Goal: Task Accomplishment & Management: Manage account settings

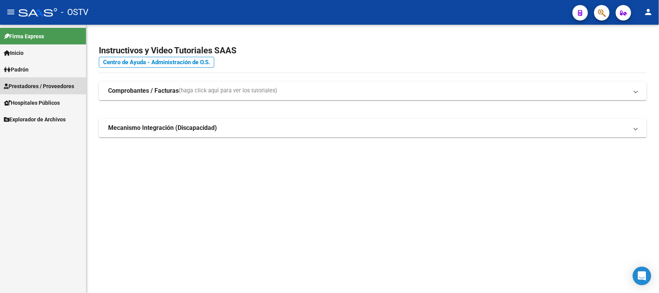
click at [49, 84] on span "Prestadores / Proveedores" at bounding box center [39, 86] width 70 height 8
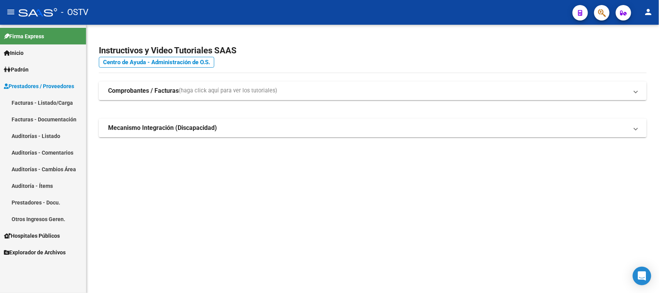
click at [47, 101] on link "Facturas - Listado/Carga" at bounding box center [43, 102] width 86 height 17
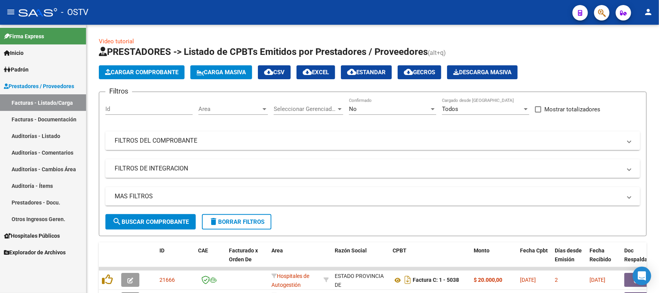
click at [226, 139] on mat-expansion-panel-header "FILTROS DEL COMPROBANTE" at bounding box center [372, 140] width 535 height 19
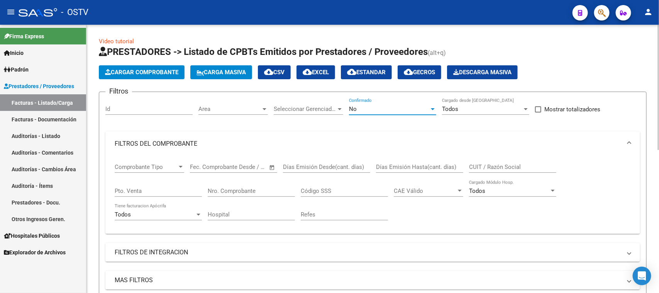
click at [354, 111] on span "No" at bounding box center [353, 108] width 8 height 7
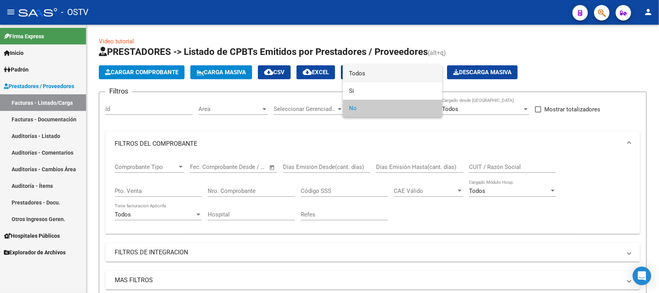
click at [359, 74] on span "Todos" at bounding box center [392, 73] width 87 height 17
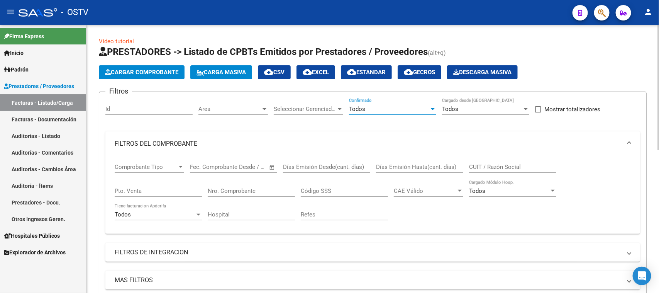
click at [184, 187] on input "Pto. Venta" at bounding box center [158, 190] width 87 height 7
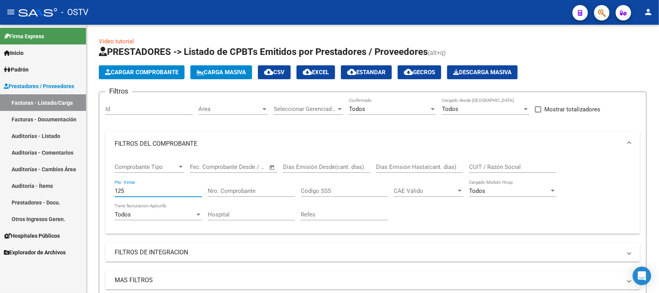
type input "125"
click at [240, 187] on input "Nro. Comprobante" at bounding box center [251, 190] width 87 height 7
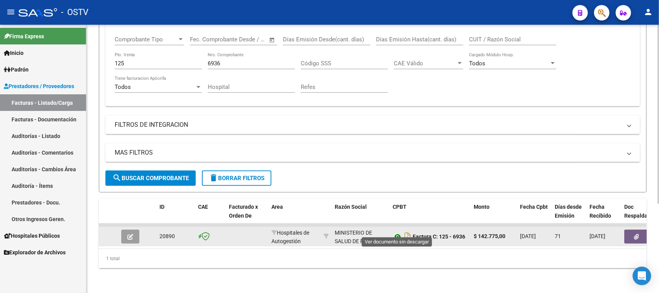
click at [396, 232] on icon at bounding box center [398, 236] width 10 height 9
click at [624, 229] on button "button" at bounding box center [636, 236] width 25 height 14
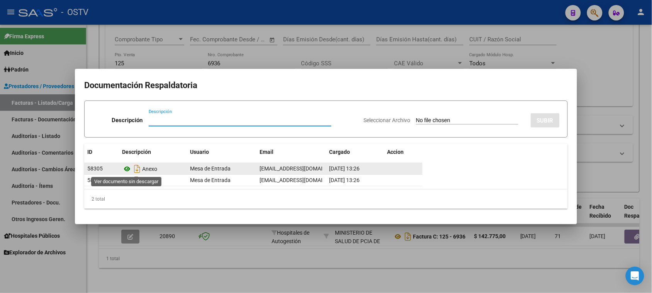
click at [127, 170] on icon at bounding box center [127, 168] width 10 height 9
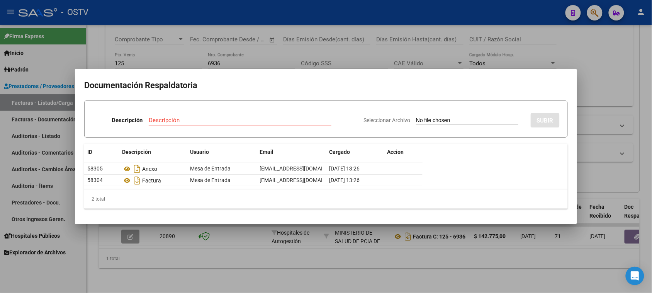
click at [511, 259] on div at bounding box center [326, 146] width 652 height 293
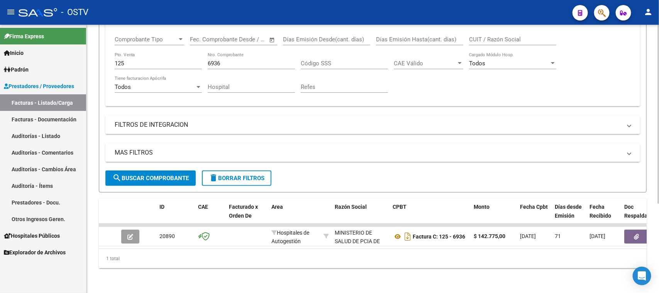
click at [223, 60] on input "6936" at bounding box center [251, 63] width 87 height 7
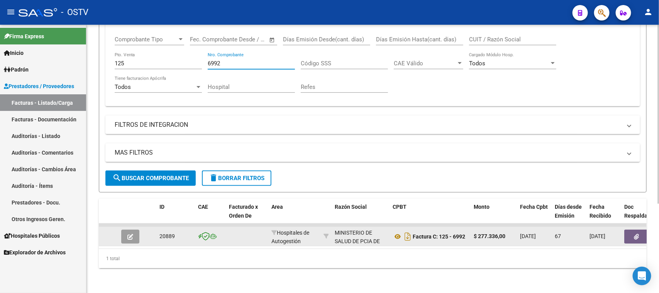
type input "6992"
click at [635, 234] on icon "button" at bounding box center [636, 237] width 5 height 6
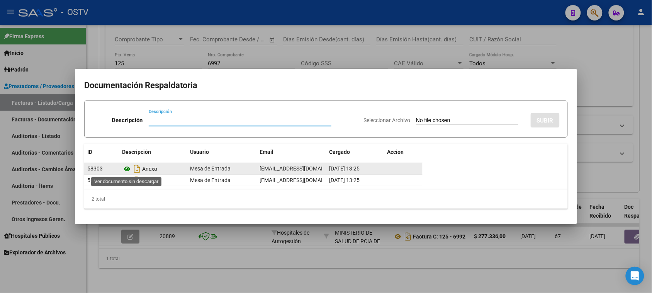
click at [127, 167] on icon at bounding box center [127, 168] width 10 height 9
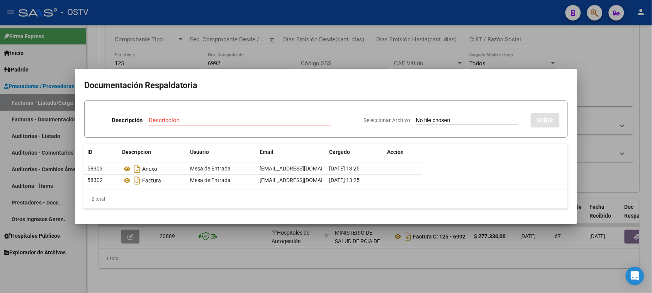
click at [272, 245] on div at bounding box center [326, 146] width 652 height 293
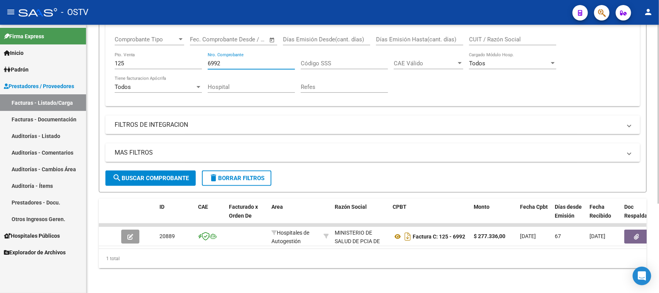
drag, startPoint x: 202, startPoint y: 56, endPoint x: 194, endPoint y: 55, distance: 8.2
click at [194, 55] on div "Comprobante Tipo Comprobante Tipo Fecha inicio – Fecha fin Fec. Comprobante Des…" at bounding box center [373, 64] width 516 height 71
paste input "number"
paste input "185378"
click at [212, 60] on input "Nro. Comprobante" at bounding box center [251, 63] width 87 height 7
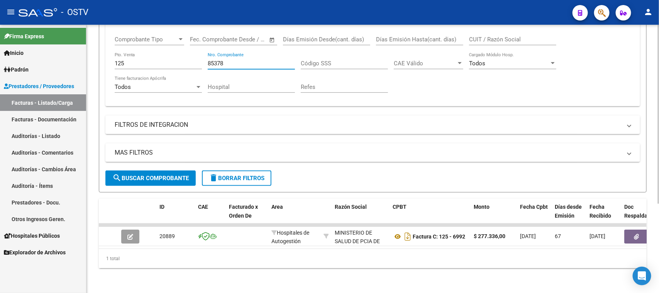
type input "85378"
click at [145, 60] on input "125" at bounding box center [158, 63] width 87 height 7
type input "1"
click at [168, 174] on span "search Buscar Comprobante" at bounding box center [150, 177] width 76 height 7
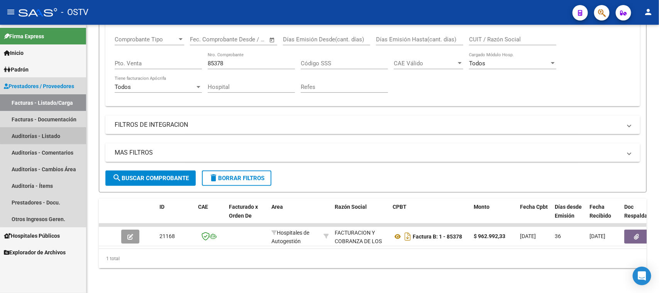
click at [45, 135] on link "Auditorías - Listado" at bounding box center [43, 135] width 86 height 17
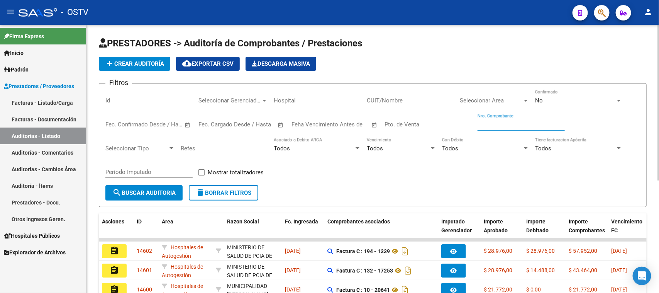
click at [500, 122] on input "Nro. Comprobante" at bounding box center [520, 124] width 87 height 7
click at [547, 98] on div "No" at bounding box center [575, 100] width 80 height 7
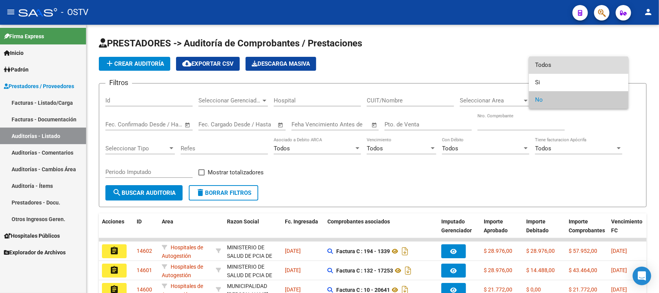
click at [550, 67] on span "Todos" at bounding box center [578, 64] width 87 height 17
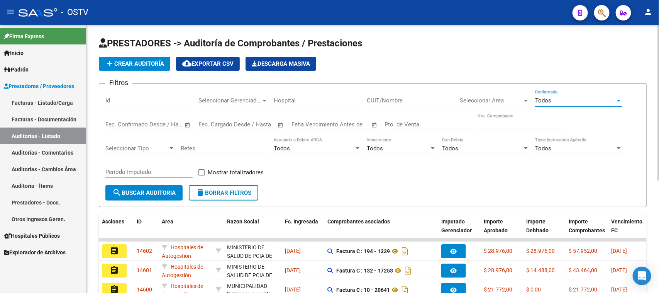
click at [484, 122] on input "Nro. Comprobante" at bounding box center [520, 124] width 87 height 7
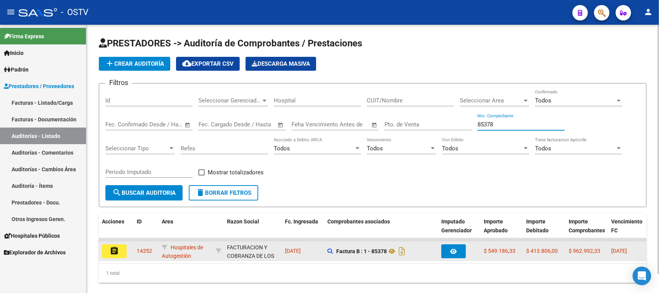
type input "85378"
click at [116, 252] on mat-icon "assignment" at bounding box center [114, 250] width 9 height 9
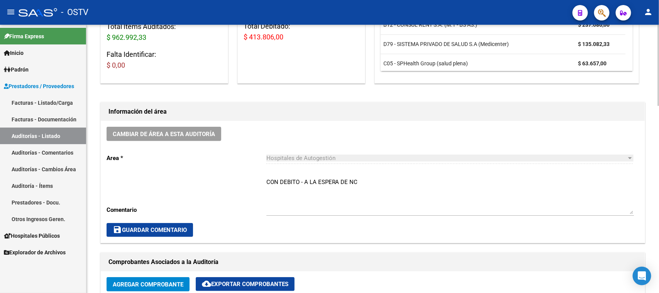
scroll to position [193, 0]
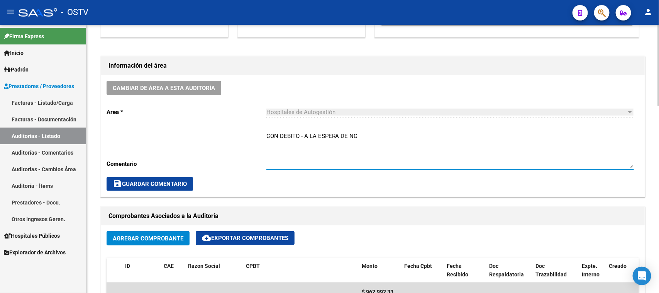
drag, startPoint x: 367, startPoint y: 138, endPoint x: 240, endPoint y: 132, distance: 126.7
click at [240, 132] on div "Cambiar de área a esta auditoría Area * Hospitales de Autogestión Seleccionar a…" at bounding box center [373, 136] width 544 height 122
type textarea "CERRADA CON NC"
click at [178, 185] on span "save Guardar Comentario" at bounding box center [150, 183] width 74 height 7
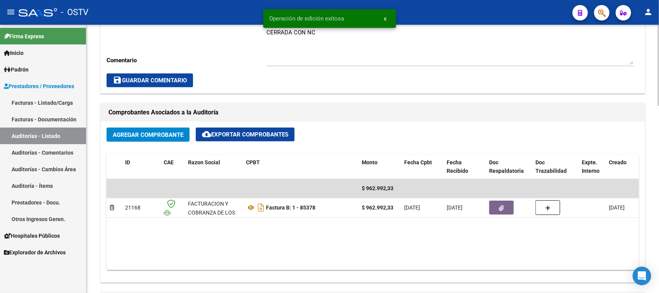
scroll to position [386, 0]
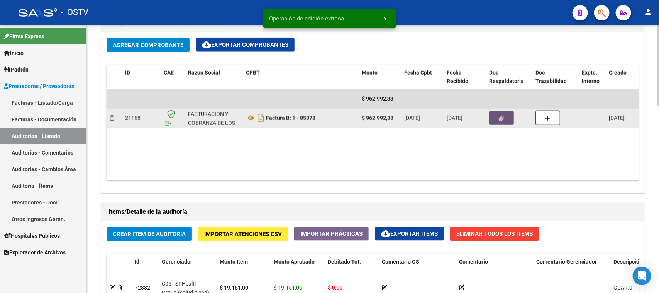
click at [491, 119] on button "button" at bounding box center [501, 118] width 25 height 14
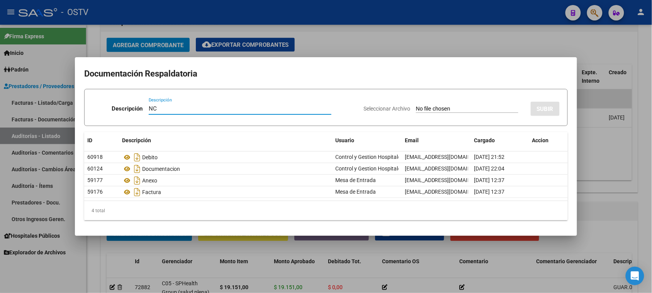
type input "NC"
click at [443, 107] on input "Seleccionar Archivo" at bounding box center [467, 108] width 102 height 7
type input "C:\fakepath\1-85378.pdf"
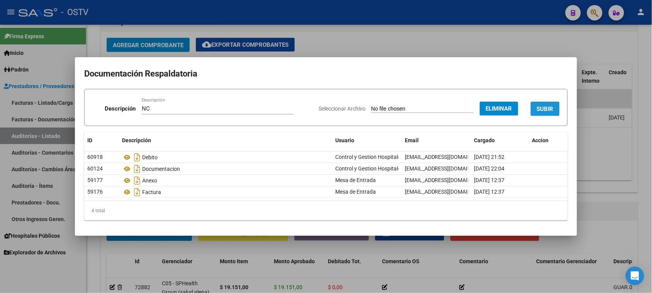
click at [535, 110] on button "SUBIR" at bounding box center [544, 109] width 29 height 14
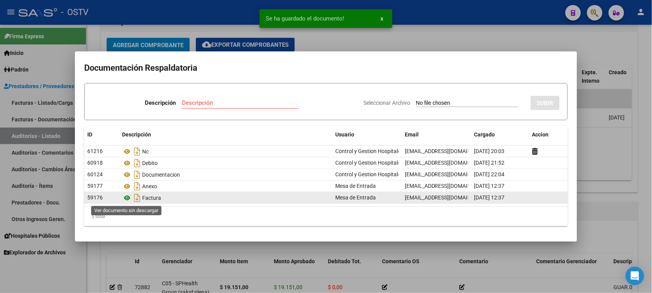
click at [126, 197] on icon at bounding box center [127, 197] width 10 height 9
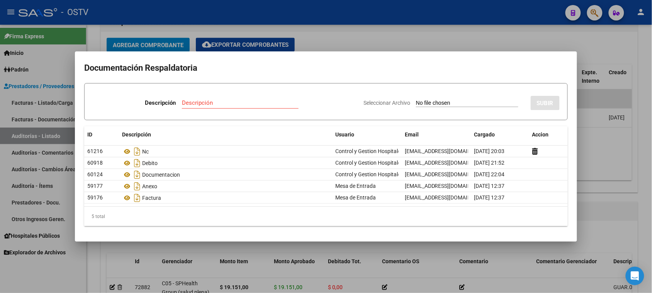
click at [600, 147] on div at bounding box center [326, 146] width 652 height 293
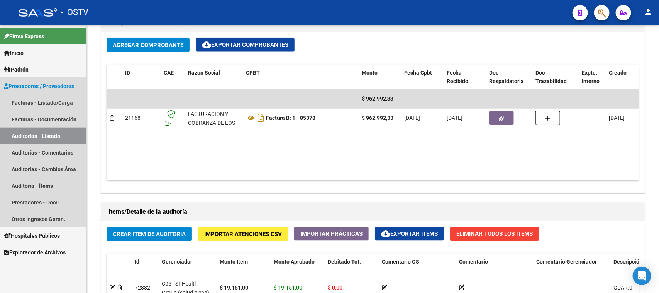
click at [52, 139] on link "Auditorías - Listado" at bounding box center [43, 135] width 86 height 17
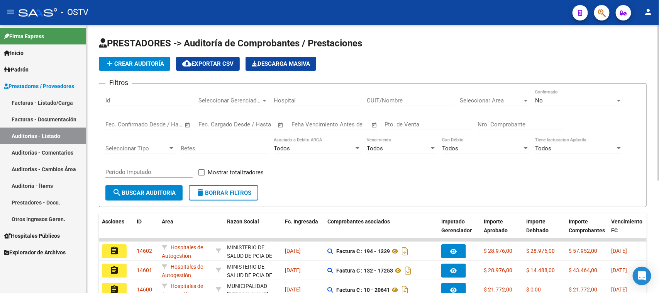
click at [539, 100] on span "No" at bounding box center [539, 100] width 8 height 7
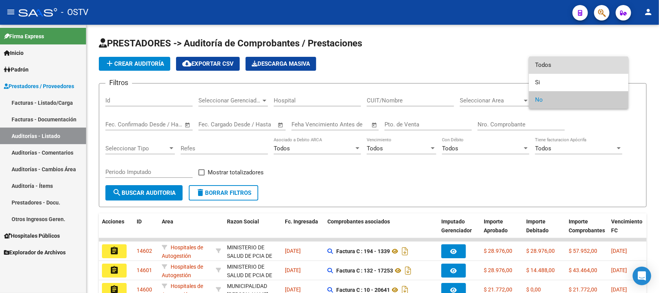
click at [541, 62] on span "Todos" at bounding box center [578, 64] width 87 height 17
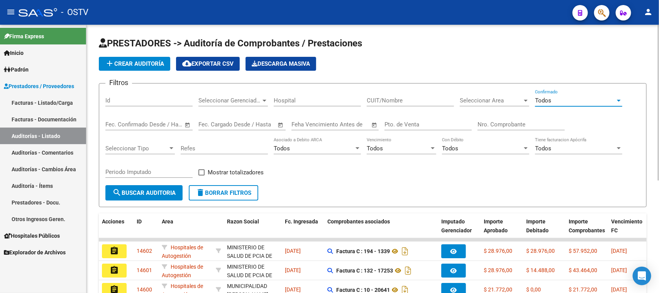
click at [523, 121] on input "Nro. Comprobante" at bounding box center [520, 124] width 87 height 7
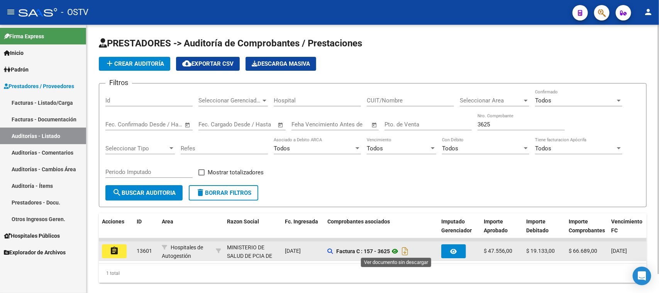
click at [398, 249] on icon at bounding box center [395, 250] width 10 height 9
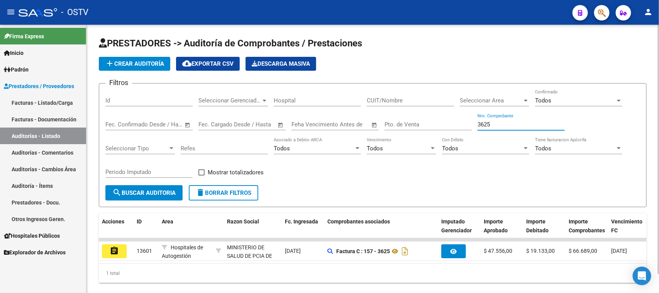
drag, startPoint x: 501, startPoint y: 124, endPoint x: 457, endPoint y: 124, distance: 43.6
click at [457, 124] on div "Filtros Id Seleccionar Gerenciador Seleccionar Gerenciador Hospital CUIT/Nombre…" at bounding box center [372, 137] width 535 height 95
drag, startPoint x: 499, startPoint y: 124, endPoint x: 484, endPoint y: 122, distance: 15.5
click at [484, 122] on input "82231" at bounding box center [520, 124] width 87 height 7
drag, startPoint x: 501, startPoint y: 121, endPoint x: 484, endPoint y: 121, distance: 16.6
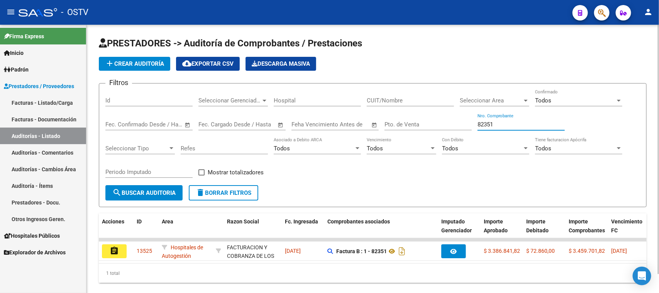
click at [484, 121] on input "82351" at bounding box center [520, 124] width 87 height 7
drag, startPoint x: 496, startPoint y: 124, endPoint x: 487, endPoint y: 124, distance: 8.9
click at [487, 124] on input "82434" at bounding box center [520, 124] width 87 height 7
type input "82486"
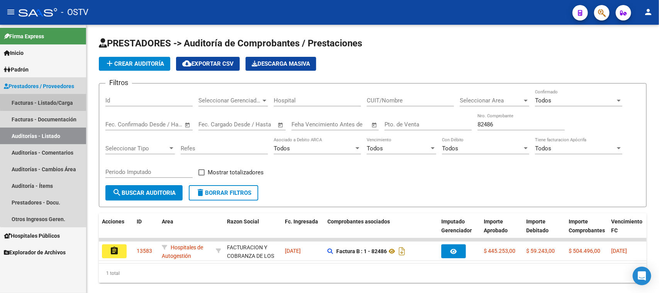
click at [53, 101] on link "Facturas - Listado/Carga" at bounding box center [43, 102] width 86 height 17
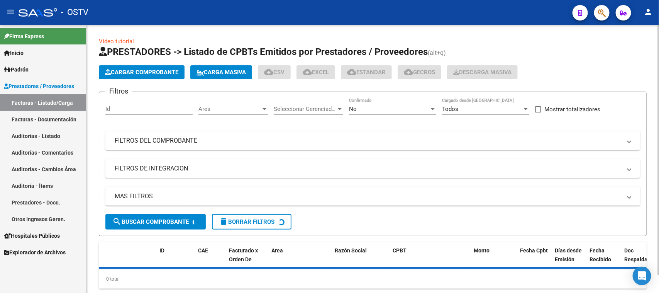
click at [351, 105] on span "No" at bounding box center [353, 108] width 8 height 7
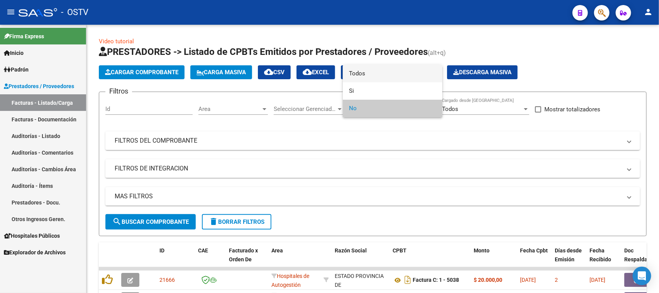
click at [360, 74] on span "Todos" at bounding box center [392, 73] width 87 height 17
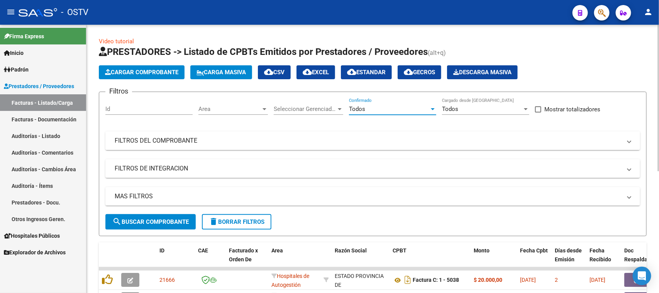
click at [213, 147] on mat-expansion-panel-header "FILTROS DEL COMPROBANTE" at bounding box center [372, 140] width 535 height 19
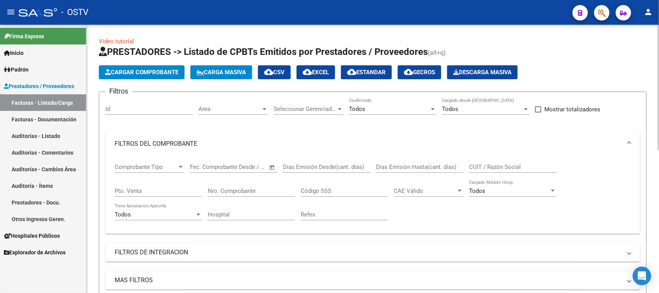
click at [154, 187] on input "Pto. Venta" at bounding box center [158, 190] width 87 height 7
type input "6"
click at [223, 190] on input "Nro. Comprobante" at bounding box center [251, 190] width 87 height 7
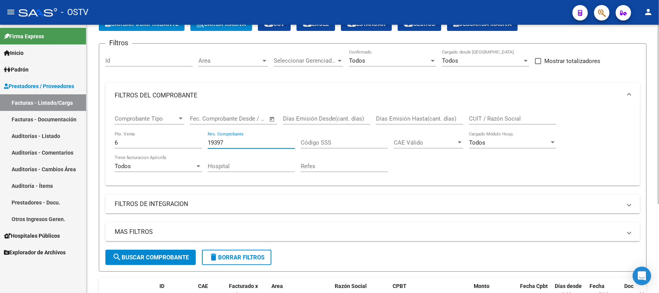
scroll to position [96, 0]
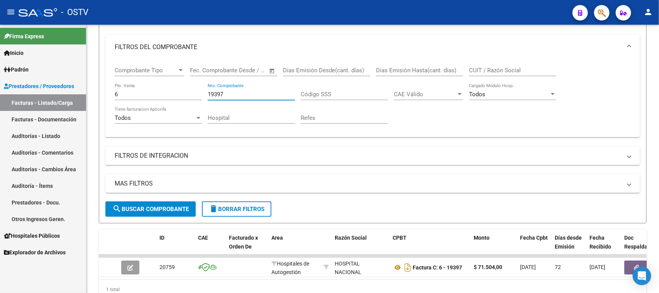
type input "19397"
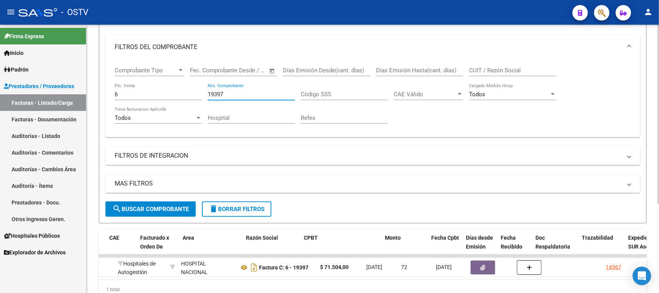
scroll to position [0, 0]
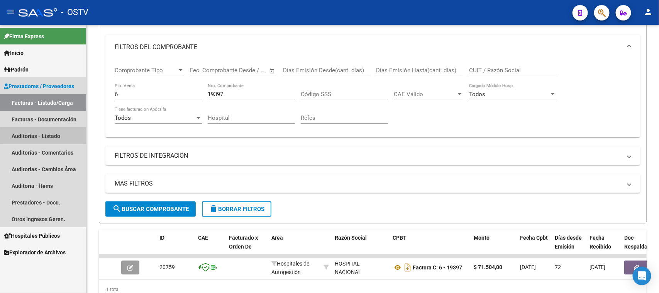
click at [45, 135] on link "Auditorías - Listado" at bounding box center [43, 135] width 86 height 17
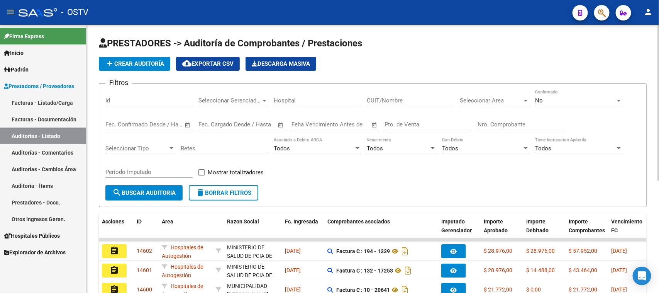
click at [578, 99] on div "No" at bounding box center [575, 100] width 80 height 7
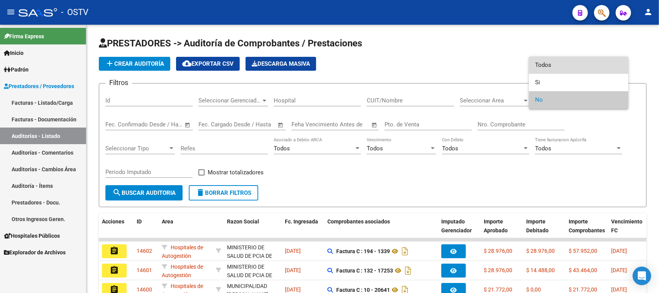
click at [567, 69] on span "Todos" at bounding box center [578, 64] width 87 height 17
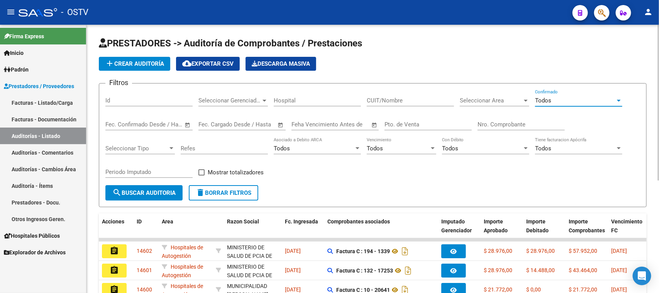
click at [508, 122] on input "Nro. Comprobante" at bounding box center [520, 124] width 87 height 7
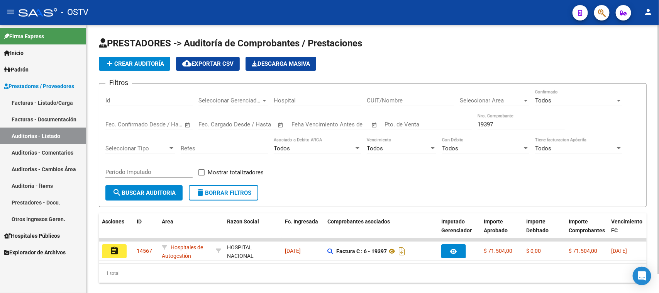
click at [499, 119] on div "19397 Nro. Comprobante" at bounding box center [520, 121] width 87 height 17
drag, startPoint x: 499, startPoint y: 123, endPoint x: 485, endPoint y: 122, distance: 14.3
click at [485, 122] on input "19399" at bounding box center [520, 124] width 87 height 7
type input "1"
type input "20070"
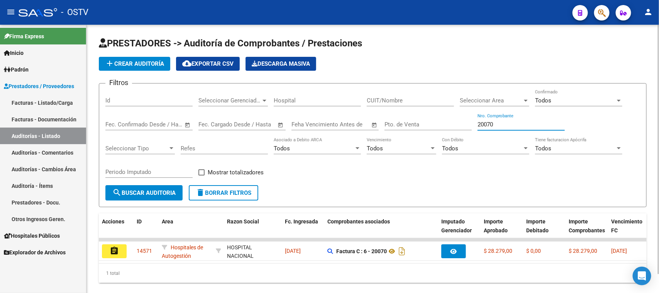
click at [414, 124] on input "Pto. de Venta" at bounding box center [427, 124] width 87 height 7
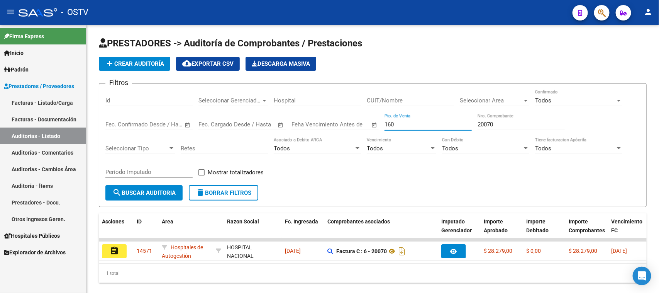
type input "160"
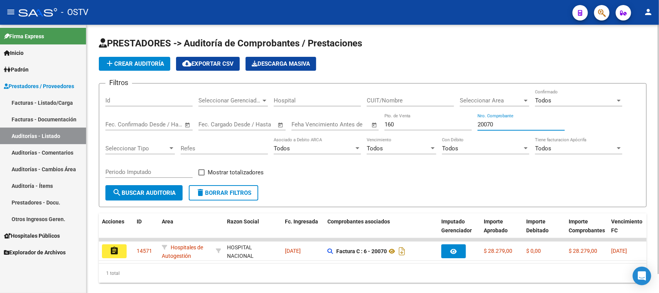
drag, startPoint x: 500, startPoint y: 122, endPoint x: 460, endPoint y: 122, distance: 40.5
click at [460, 122] on div "Filtros Id Seleccionar Gerenciador Seleccionar Gerenciador Hospital CUIT/Nombre…" at bounding box center [372, 137] width 535 height 95
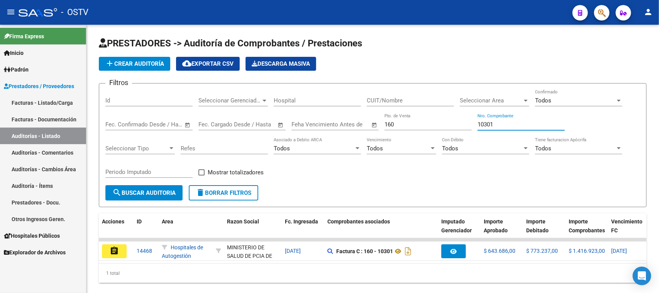
type input "10301"
drag, startPoint x: 494, startPoint y: 122, endPoint x: 460, endPoint y: 122, distance: 34.0
click at [460, 122] on div "Filtros Id Seleccionar Gerenciador Seleccionar Gerenciador Hospital CUIT/Nombre…" at bounding box center [372, 137] width 535 height 95
paste input "number"
click at [491, 122] on input "Nro. Comprobante" at bounding box center [520, 124] width 87 height 7
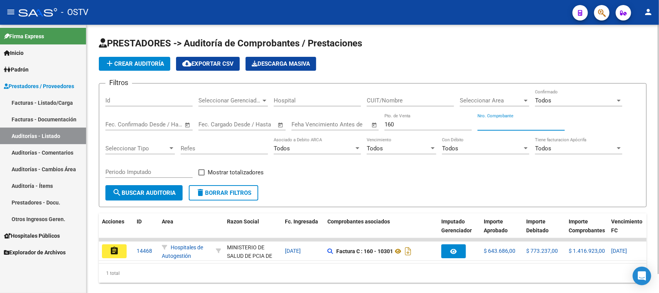
click at [489, 122] on input "Nro. Comprobante" at bounding box center [520, 124] width 87 height 7
type input "19148"
drag, startPoint x: 399, startPoint y: 122, endPoint x: 388, endPoint y: 122, distance: 10.4
click at [388, 122] on input "160" at bounding box center [427, 124] width 87 height 7
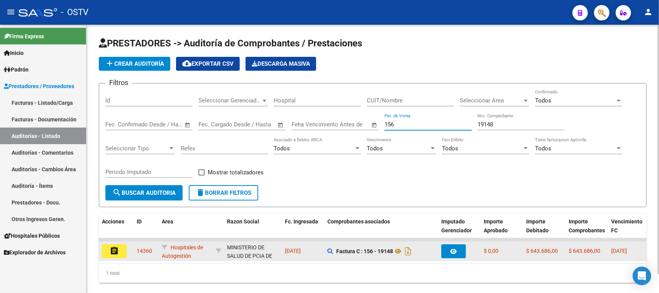
type input "156"
click at [117, 244] on button "assignment" at bounding box center [114, 251] width 25 height 14
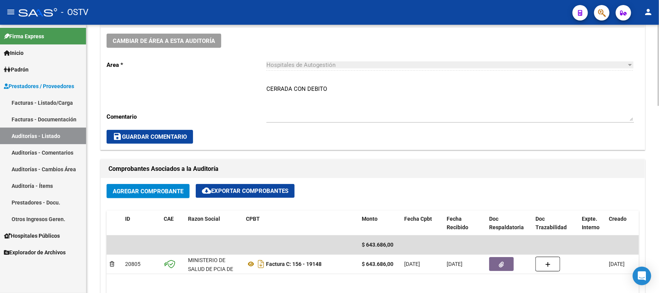
scroll to position [241, 0]
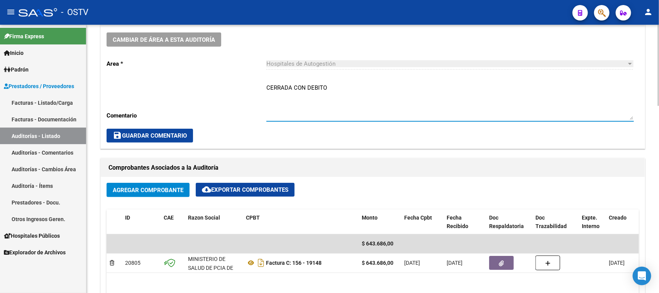
drag, startPoint x: 327, startPoint y: 86, endPoint x: 307, endPoint y: 89, distance: 20.3
click at [307, 89] on textarea "CERRADA CON DEBITO" at bounding box center [449, 101] width 367 height 36
type textarea "CERRADA CON NC"
click at [186, 132] on span "save Guardar Comentario" at bounding box center [150, 135] width 74 height 7
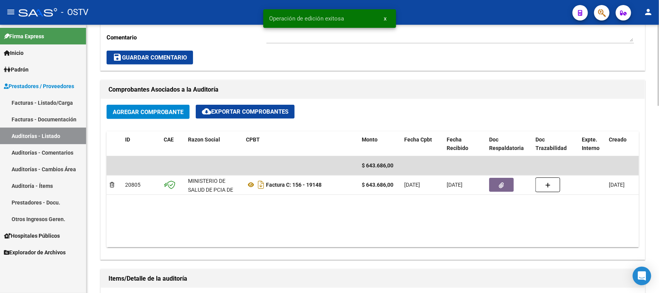
scroll to position [386, 0]
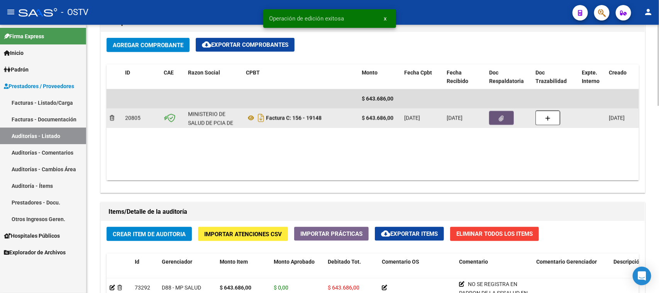
click at [494, 114] on button "button" at bounding box center [501, 118] width 25 height 14
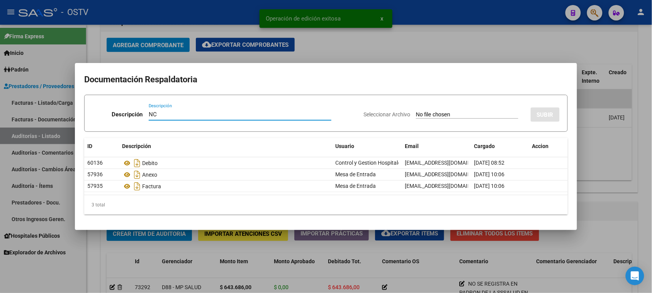
type input "NC"
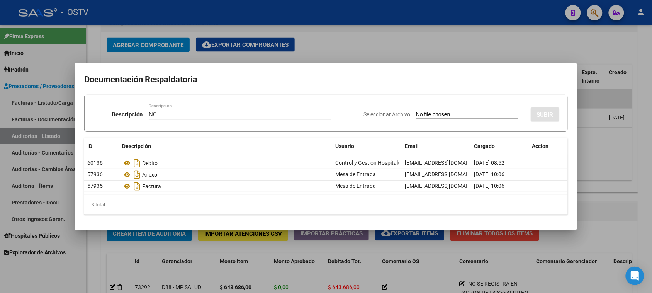
click at [416, 113] on input "Seleccionar Archivo" at bounding box center [467, 114] width 102 height 7
type input "C:\fakepath\156-19148.pdf"
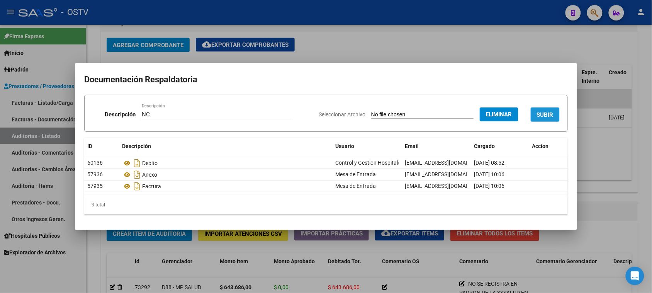
click at [546, 114] on span "SUBIR" at bounding box center [544, 114] width 17 height 7
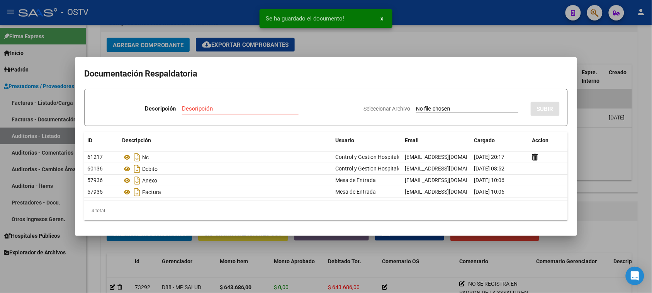
click at [609, 145] on div at bounding box center [326, 146] width 652 height 293
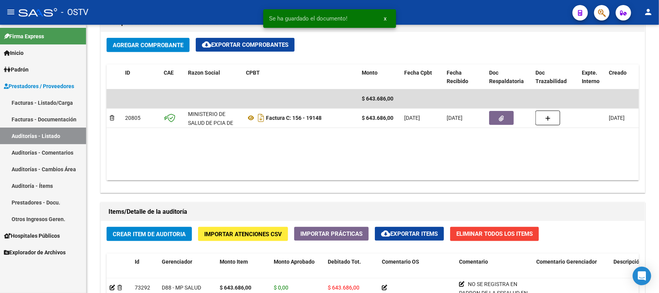
click at [30, 135] on link "Auditorías - Listado" at bounding box center [43, 135] width 86 height 17
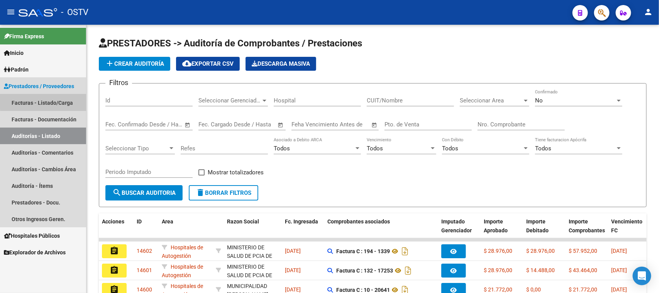
click at [52, 101] on link "Facturas - Listado/Carga" at bounding box center [43, 102] width 86 height 17
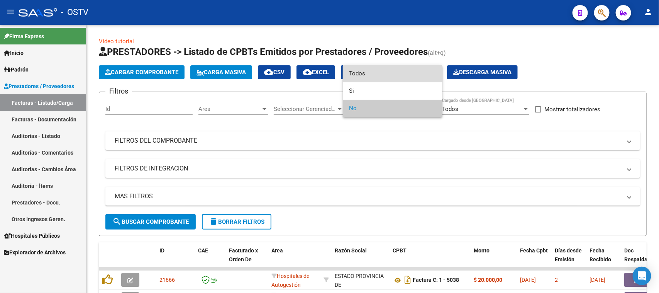
click at [368, 69] on span "Todos" at bounding box center [392, 73] width 87 height 17
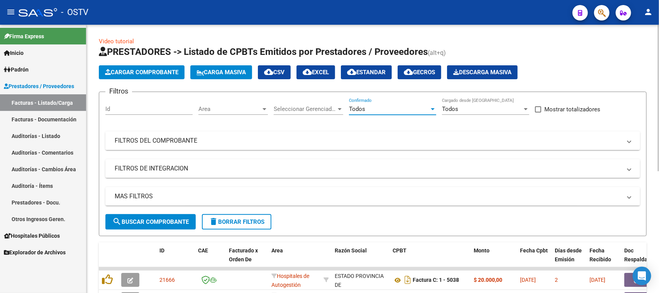
click at [331, 140] on mat-panel-title "FILTROS DEL COMPROBANTE" at bounding box center [368, 140] width 507 height 8
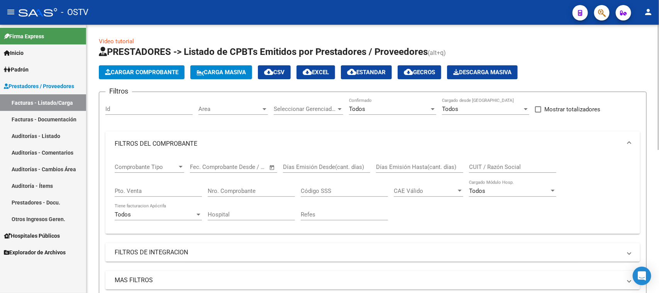
click at [252, 188] on input "Nro. Comprobante" at bounding box center [251, 190] width 87 height 7
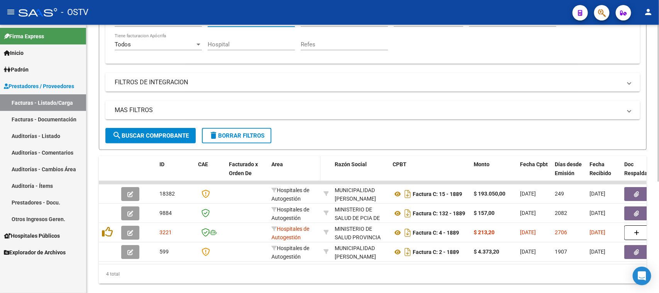
scroll to position [191, 0]
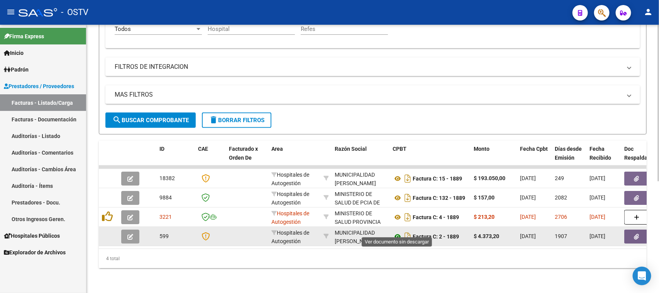
click at [396, 232] on icon at bounding box center [398, 236] width 10 height 9
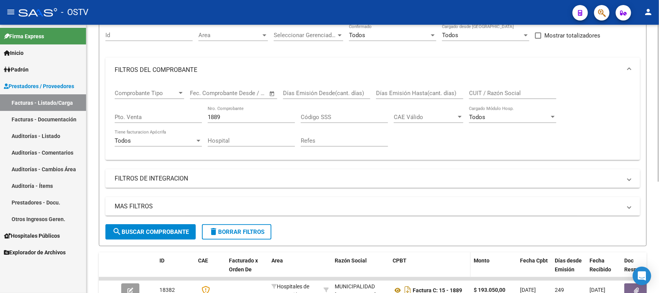
scroll to position [0, 0]
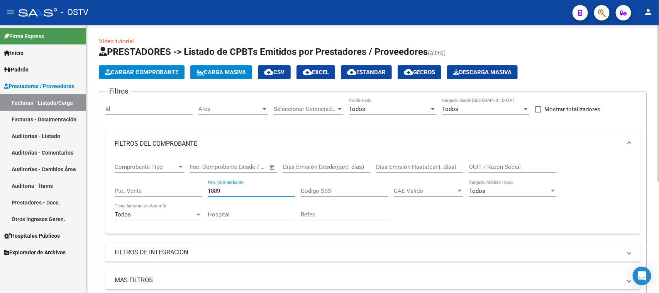
drag, startPoint x: 222, startPoint y: 190, endPoint x: 195, endPoint y: 190, distance: 27.4
click at [195, 190] on div "Comprobante Tipo Comprobante Tipo Fecha inicio – Fecha fin Fec. Comprobante Des…" at bounding box center [373, 191] width 516 height 71
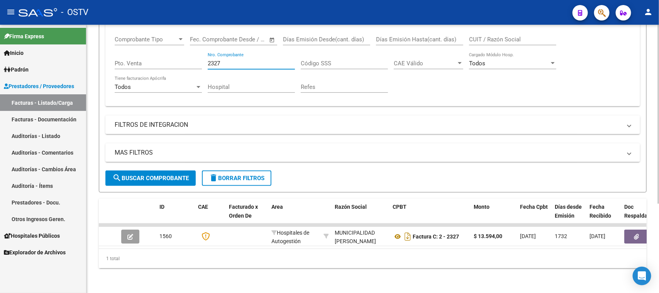
drag, startPoint x: 223, startPoint y: 57, endPoint x: 212, endPoint y: 57, distance: 11.2
click at [212, 60] on input "2327" at bounding box center [251, 63] width 87 height 7
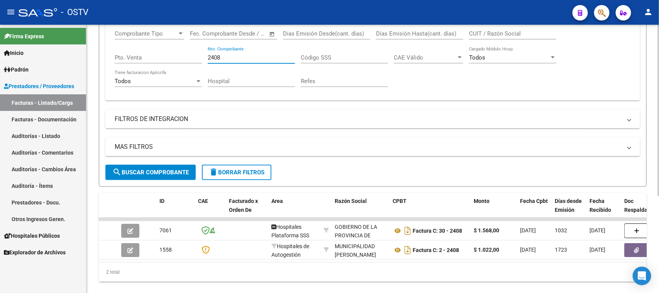
click at [220, 54] on input "2408" at bounding box center [251, 57] width 87 height 7
click at [212, 55] on input "2408" at bounding box center [251, 57] width 87 height 7
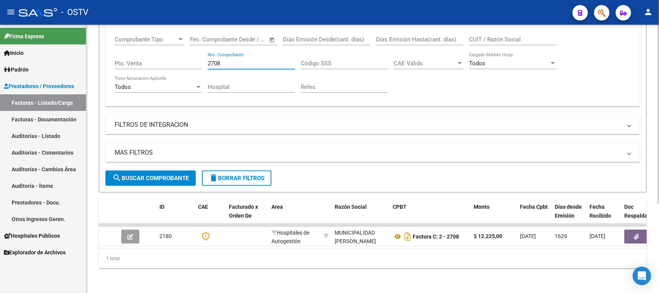
drag, startPoint x: 222, startPoint y: 57, endPoint x: 215, endPoint y: 57, distance: 7.3
click at [215, 60] on input "2708" at bounding box center [251, 63] width 87 height 7
type input "2783"
